Goal: Check status: Check status

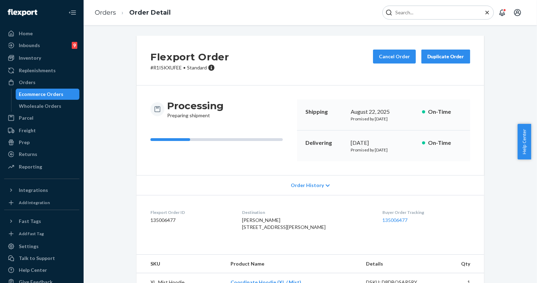
click at [462, 12] on input "Search Input" at bounding box center [436, 12] width 86 height 7
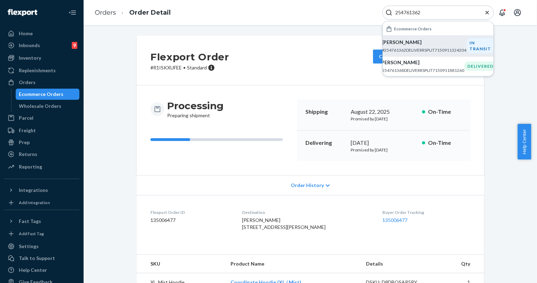
click at [444, 51] on p "#254761362DELIVERRSPLIT7150911324204" at bounding box center [424, 50] width 85 height 6
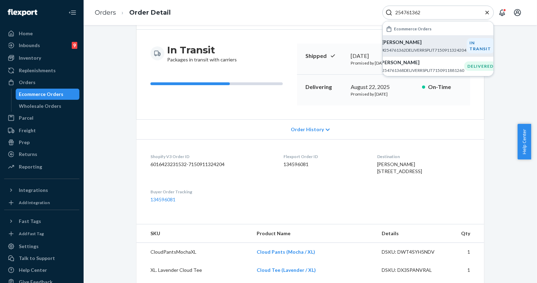
scroll to position [77, 0]
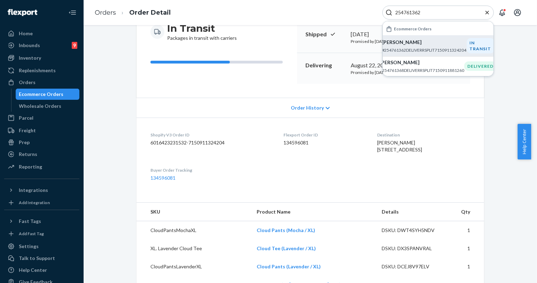
click at [429, 43] on p "[PERSON_NAME]" at bounding box center [424, 42] width 85 height 7
click at [416, 12] on input "254761362" at bounding box center [436, 12] width 86 height 7
paste input "075971"
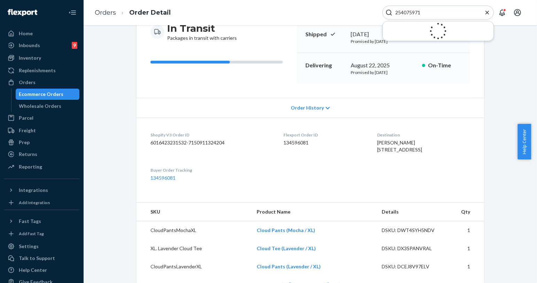
type input "254075971"
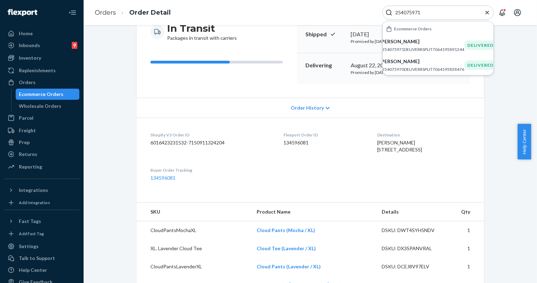
drag, startPoint x: 267, startPoint y: 47, endPoint x: 273, endPoint y: 57, distance: 12.2
click at [267, 47] on div "In Transit Packages in transit with carriers" at bounding box center [221, 53] width 141 height 62
click at [423, 44] on p "[PERSON_NAME]" at bounding box center [422, 41] width 85 height 7
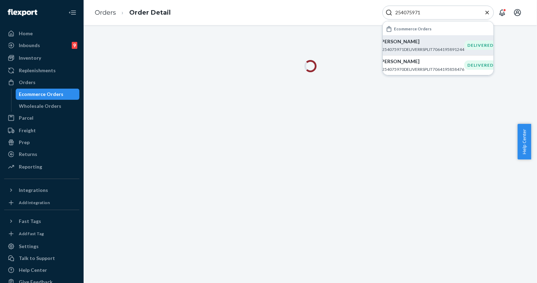
click at [258, 43] on div at bounding box center [311, 153] width 454 height 257
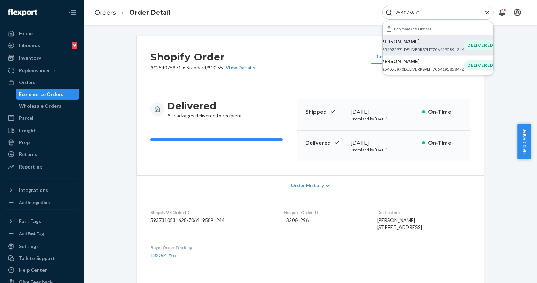
click at [487, 12] on icon "Close Search" at bounding box center [487, 12] width 7 height 7
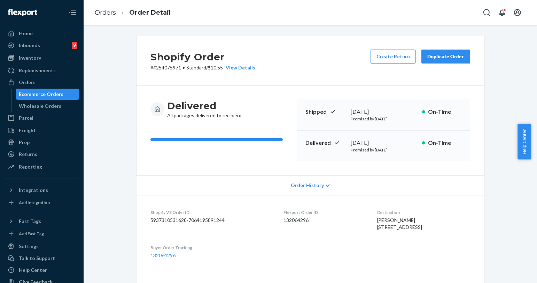
click at [444, 60] on button "Duplicate Order" at bounding box center [446, 56] width 49 height 14
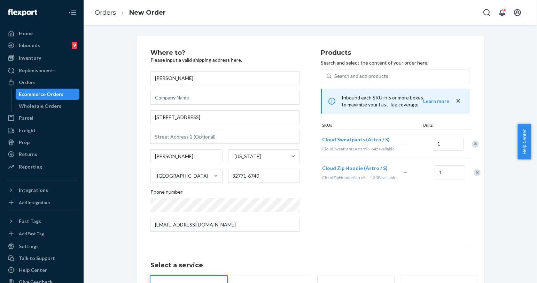
click at [271, 53] on h2 "Where to?" at bounding box center [225, 52] width 149 height 7
click at [293, 51] on h2 "Where to?" at bounding box center [225, 52] width 149 height 7
click at [474, 176] on div "Remove Item" at bounding box center [477, 172] width 7 height 7
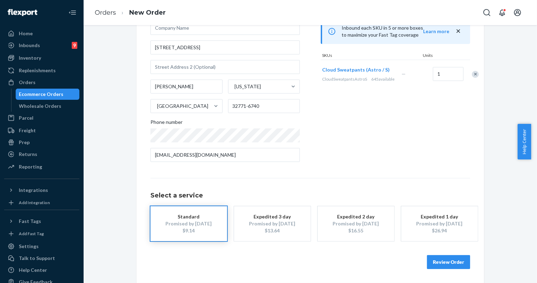
click at [456, 264] on button "Review Order" at bounding box center [448, 262] width 43 height 14
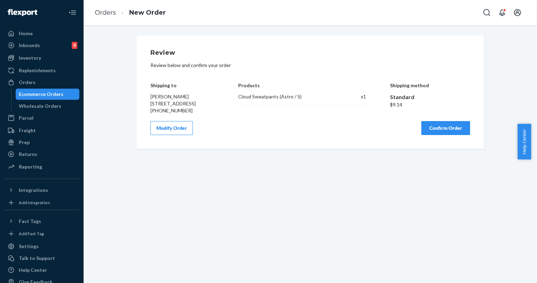
scroll to position [0, 0]
click at [452, 135] on button "Confirm Order" at bounding box center [446, 128] width 49 height 14
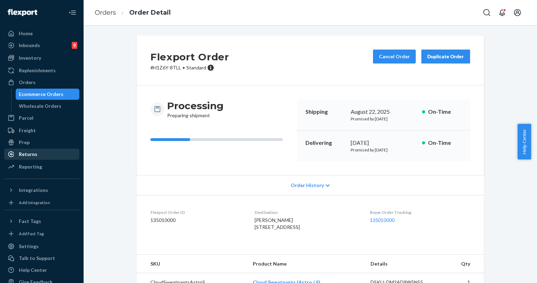
click at [45, 153] on div "Returns" at bounding box center [42, 154] width 74 height 10
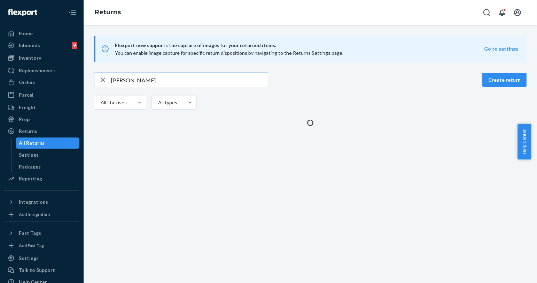
click at [151, 78] on input "[PERSON_NAME]" at bounding box center [189, 80] width 157 height 14
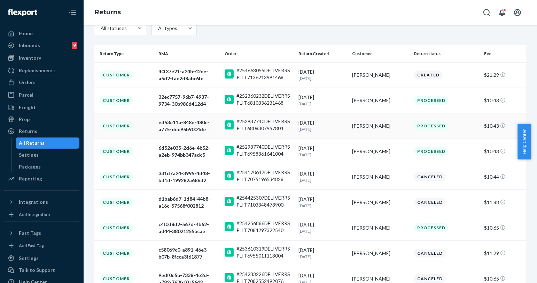
scroll to position [77, 0]
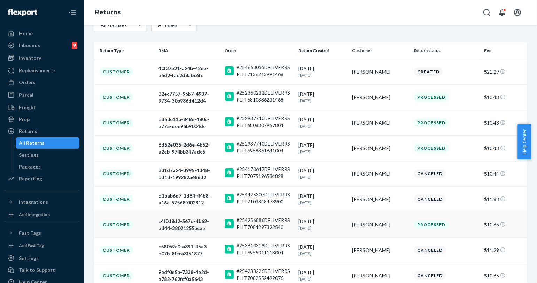
type input "[PERSON_NAME]"
click at [349, 230] on td "[PERSON_NAME]" at bounding box center [380, 223] width 62 height 25
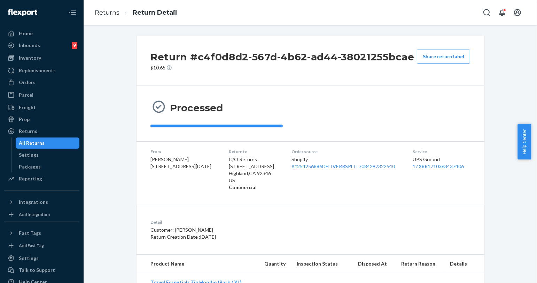
click at [43, 141] on div "All Returns" at bounding box center [47, 143] width 63 height 10
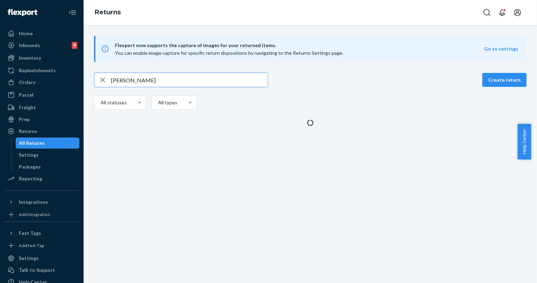
click at [134, 82] on input "[PERSON_NAME]" at bounding box center [189, 80] width 157 height 14
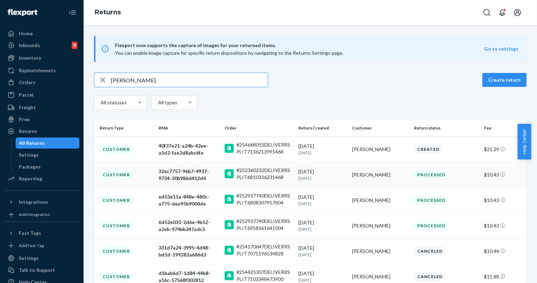
type input "[PERSON_NAME]"
click at [353, 182] on td "[PERSON_NAME]" at bounding box center [380, 174] width 62 height 25
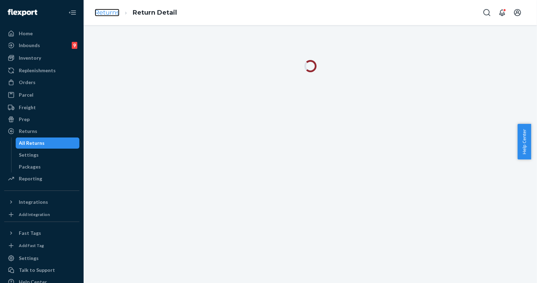
click at [101, 13] on link "Returns" at bounding box center [107, 13] width 25 height 8
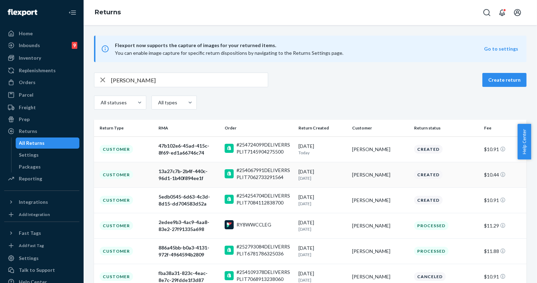
click at [371, 176] on div "[PERSON_NAME]" at bounding box center [380, 174] width 56 height 7
